Goal: Transaction & Acquisition: Purchase product/service

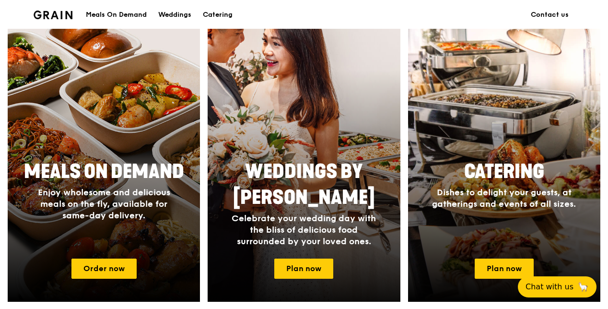
scroll to position [384, 0]
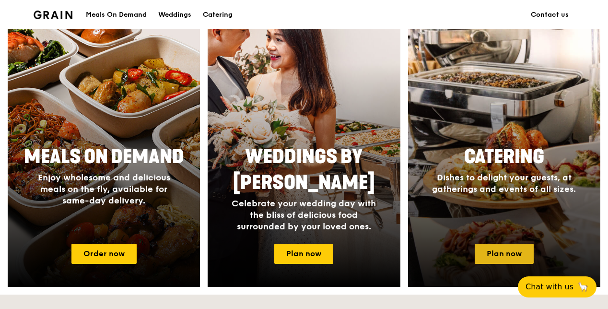
click at [487, 249] on link "Plan now" at bounding box center [504, 254] width 59 height 20
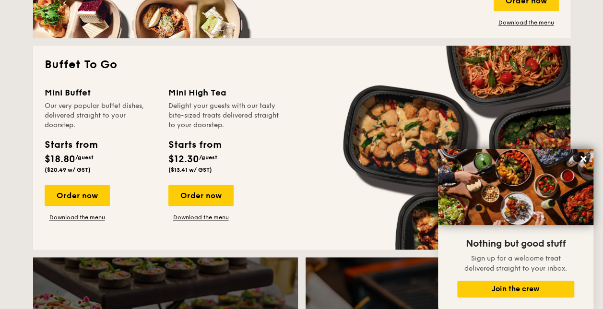
scroll to position [624, 0]
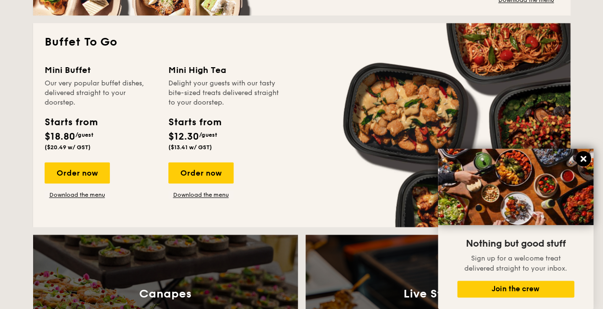
click at [579, 158] on icon at bounding box center [583, 158] width 9 height 9
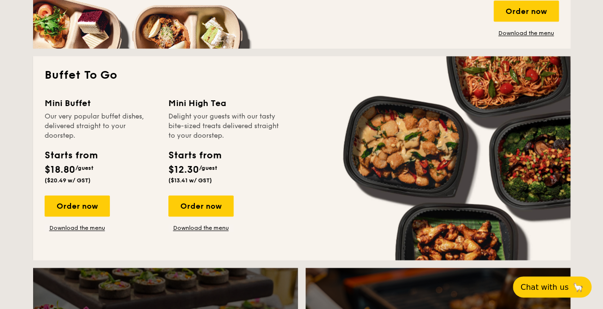
scroll to position [576, 0]
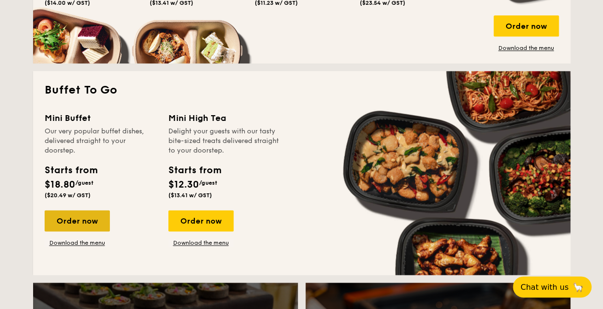
click at [87, 219] on div "Order now" at bounding box center [77, 220] width 65 height 21
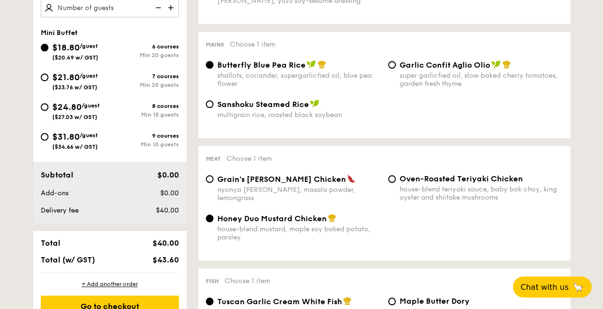
scroll to position [240, 0]
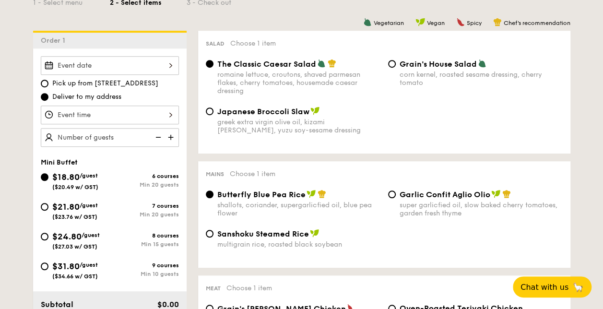
click at [48, 203] on div "$21.80 /guest ($23.76 w/ GST)" at bounding box center [75, 210] width 69 height 20
click at [48, 203] on input "$21.80 /guest ($23.76 w/ GST) 7 courses Min 20 guests" at bounding box center [45, 207] width 8 height 8
radio input "true"
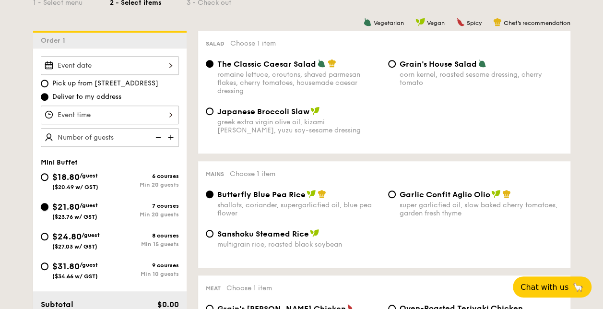
radio input "false"
radio input "true"
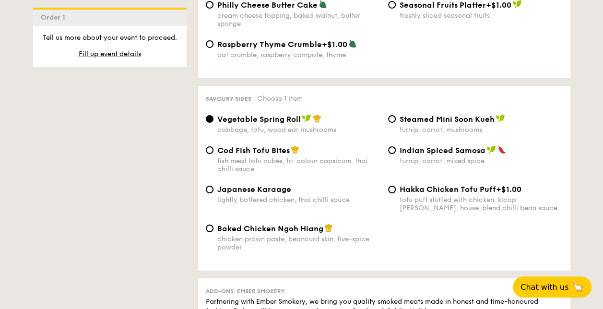
scroll to position [1583, 0]
